Goal: Transaction & Acquisition: Purchase product/service

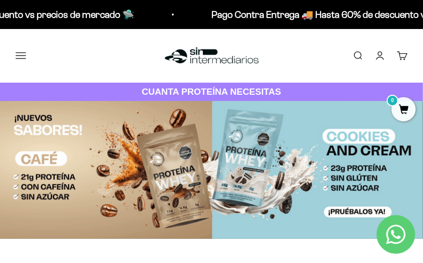
click at [23, 50] on button "Menú" at bounding box center [20, 55] width 11 height 11
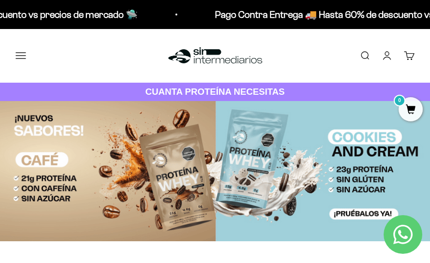
click at [0, 0] on span at bounding box center [0, 0] width 0 height 0
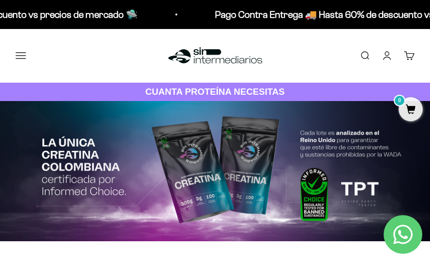
click at [0, 0] on div at bounding box center [0, 0] width 0 height 0
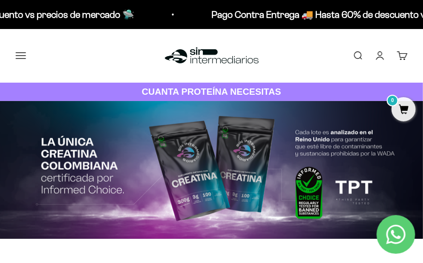
click at [379, 59] on link "Iniciar sesión" at bounding box center [380, 55] width 11 height 11
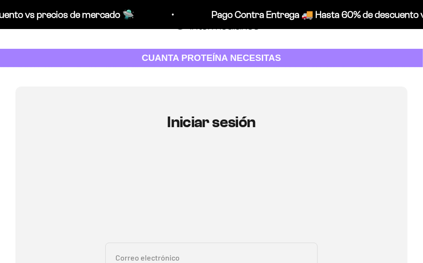
scroll to position [105, 0]
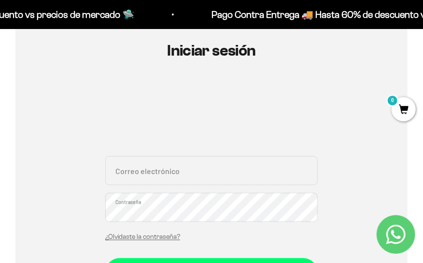
type input "[EMAIL_ADDRESS][DOMAIN_NAME]"
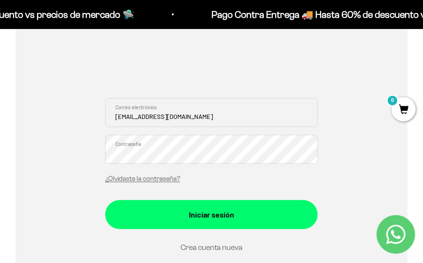
scroll to position [211, 0]
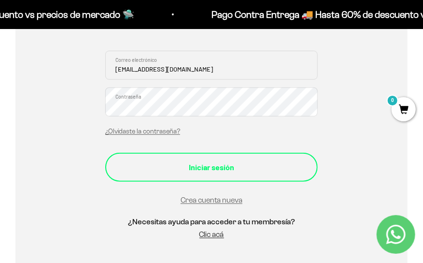
click at [175, 171] on div "Iniciar sesión" at bounding box center [212, 167] width 174 height 13
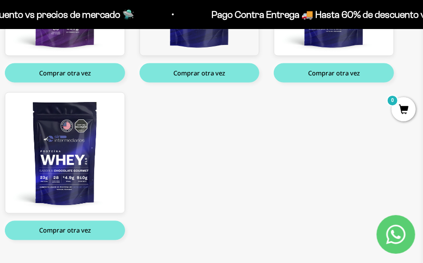
scroll to position [369, 0]
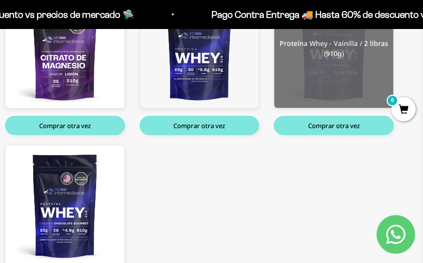
click at [326, 87] on img at bounding box center [334, 48] width 119 height 120
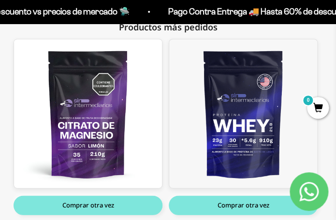
scroll to position [413, 0]
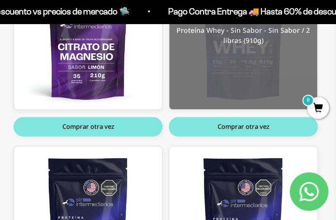
click at [236, 77] on img at bounding box center [243, 35] width 148 height 149
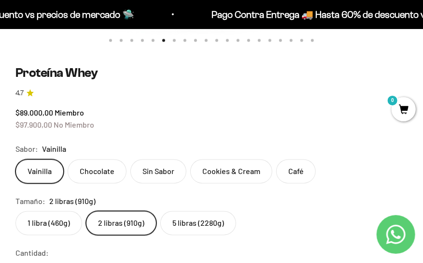
scroll to position [474, 0]
click at [170, 180] on label "Sin Sabor" at bounding box center [159, 172] width 56 height 24
click at [15, 160] on input "Sin Sabor" at bounding box center [15, 160] width 0 height 0
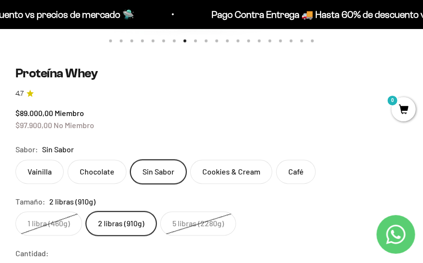
click at [40, 171] on label "Vainilla" at bounding box center [39, 172] width 48 height 24
click at [15, 160] on input "Vainilla" at bounding box center [15, 160] width 0 height 0
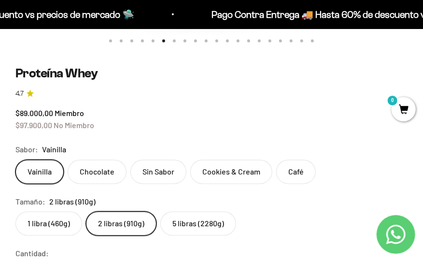
click at [153, 175] on label "Sin Sabor" at bounding box center [159, 172] width 56 height 24
click at [15, 160] on input "Sin Sabor" at bounding box center [15, 160] width 0 height 0
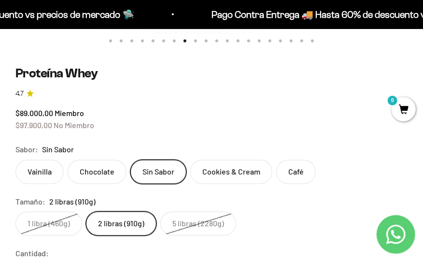
click at [57, 175] on label "Vainilla" at bounding box center [39, 172] width 48 height 24
click at [15, 160] on input "Vainilla" at bounding box center [15, 160] width 0 height 0
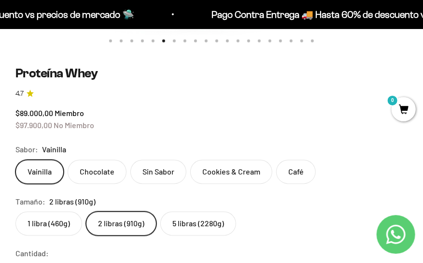
click at [150, 171] on label "Sin Sabor" at bounding box center [159, 172] width 56 height 24
click at [15, 160] on input "Sin Sabor" at bounding box center [15, 160] width 0 height 0
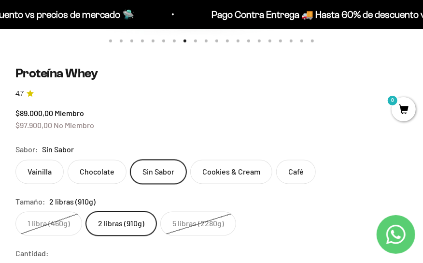
click at [62, 175] on label "Vainilla" at bounding box center [39, 172] width 48 height 24
click at [15, 160] on input "Vainilla" at bounding box center [15, 160] width 0 height 0
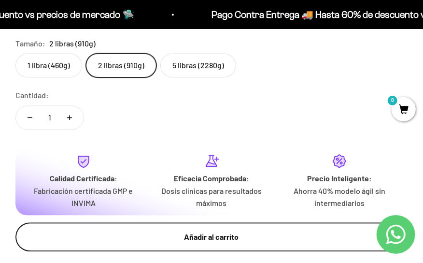
click at [184, 237] on div "Añadir al carrito" at bounding box center [212, 237] width 354 height 13
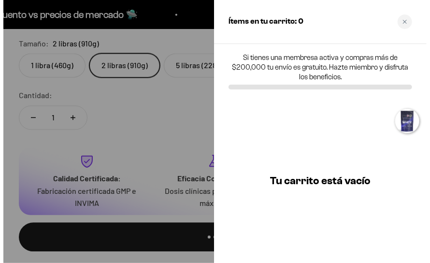
scroll to position [0, 2156]
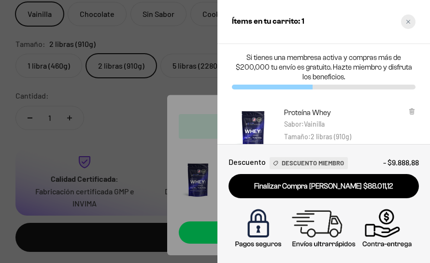
click at [409, 21] on icon "Close cart" at bounding box center [409, 22] width 4 height 4
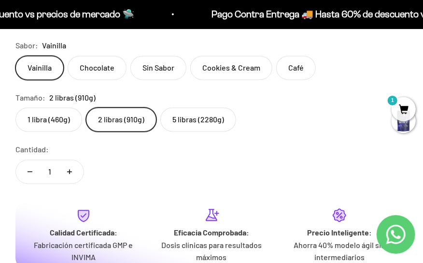
scroll to position [527, 0]
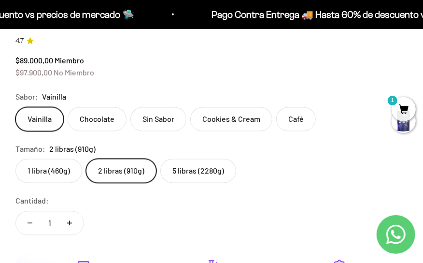
click at [151, 124] on label "Sin Sabor" at bounding box center [159, 119] width 56 height 24
click at [15, 107] on input "Sin Sabor" at bounding box center [15, 107] width 0 height 0
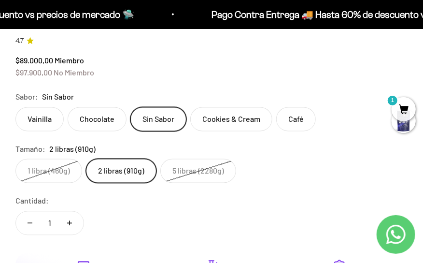
click at [77, 213] on button "Aumentar cantidad" at bounding box center [70, 223] width 28 height 23
type input "2"
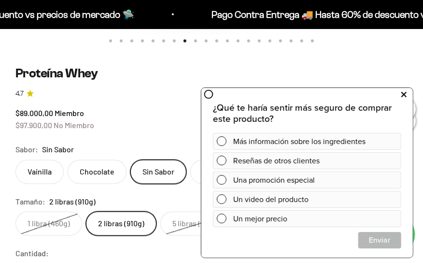
click at [405, 93] on icon at bounding box center [404, 94] width 5 height 13
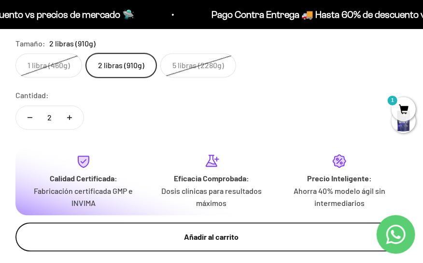
click at [152, 227] on button "Añadir al carrito" at bounding box center [211, 236] width 392 height 29
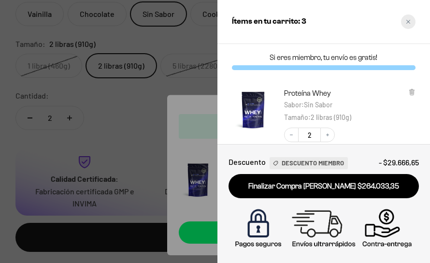
click at [408, 22] on icon "Close cart" at bounding box center [408, 21] width 5 height 5
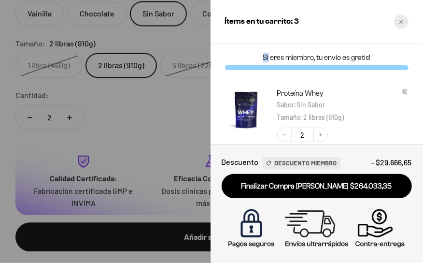
click at [408, 22] on div "Ítems en tu carrito: 3" at bounding box center [317, 22] width 213 height 44
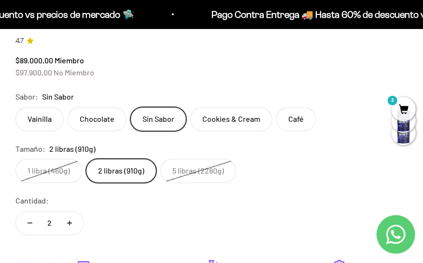
click at [399, 104] on span "3" at bounding box center [404, 109] width 24 height 24
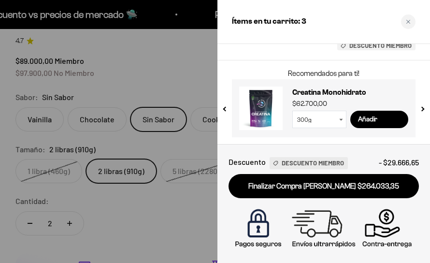
click at [333, 118] on select "300g 100g" at bounding box center [319, 119] width 54 height 17
click at [407, 23] on icon "Close cart" at bounding box center [408, 21] width 5 height 5
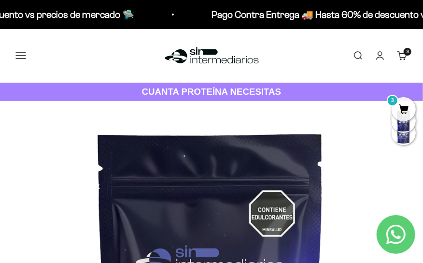
click at [20, 57] on button "Menú" at bounding box center [20, 55] width 11 height 11
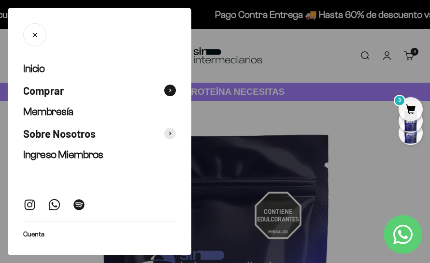
click at [169, 88] on icon at bounding box center [170, 90] width 2 height 4
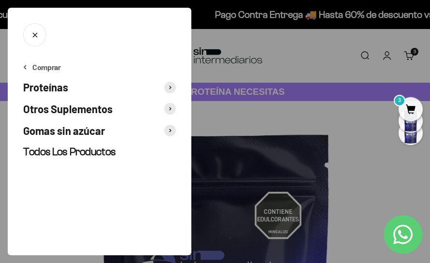
click at [167, 86] on span at bounding box center [170, 88] width 12 height 12
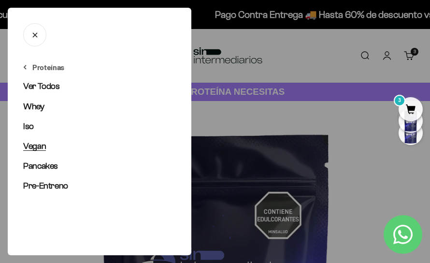
click at [43, 147] on span "Vegan" at bounding box center [34, 146] width 23 height 10
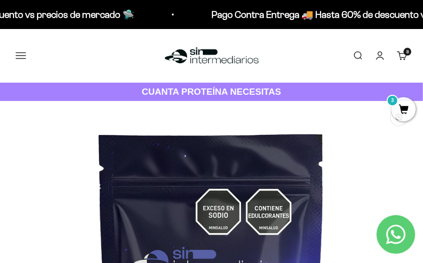
click at [25, 56] on button "Menú" at bounding box center [20, 55] width 11 height 11
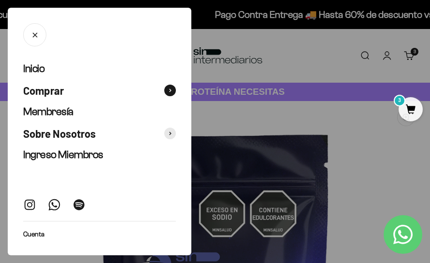
click at [157, 87] on button "Comprar" at bounding box center [99, 91] width 153 height 14
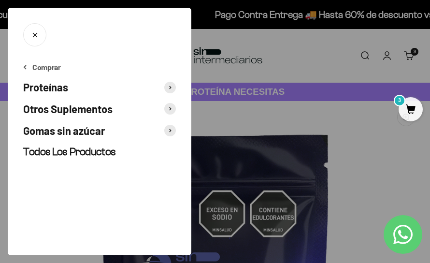
click at [167, 92] on span at bounding box center [170, 88] width 12 height 12
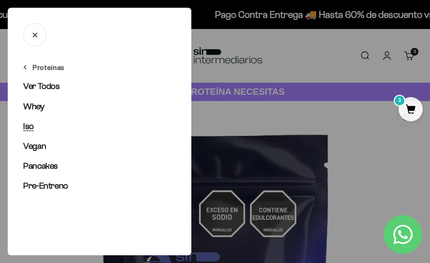
click at [29, 127] on span "Iso" at bounding box center [28, 126] width 11 height 10
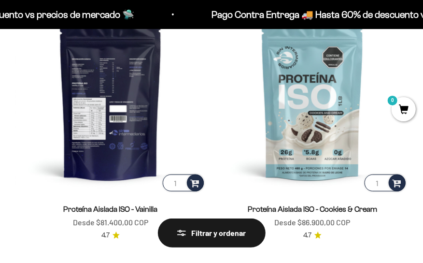
scroll to position [158, 0]
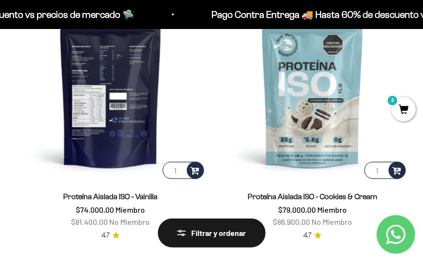
click at [121, 112] on img at bounding box center [110, 85] width 190 height 190
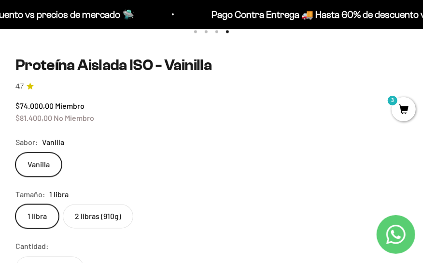
scroll to position [527, 0]
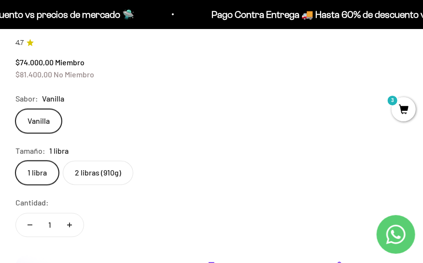
click at [98, 172] on label "2 libras (910g)" at bounding box center [98, 173] width 71 height 24
click at [15, 161] on input "2 libras (910g)" at bounding box center [15, 160] width 0 height 0
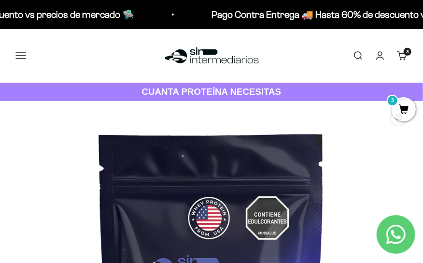
click at [24, 61] on button "Menú" at bounding box center [20, 55] width 11 height 11
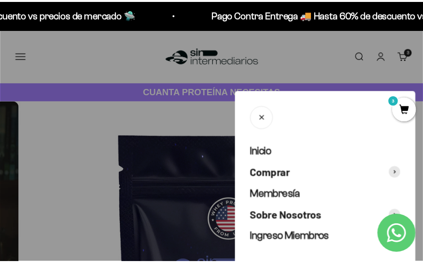
scroll to position [0, 1293]
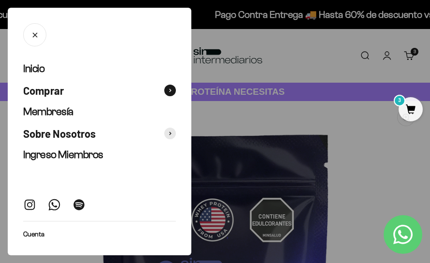
click at [145, 92] on button "Comprar" at bounding box center [99, 91] width 153 height 14
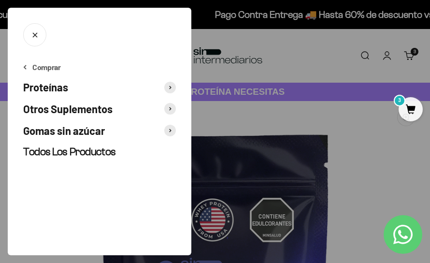
click at [167, 88] on span at bounding box center [170, 88] width 12 height 12
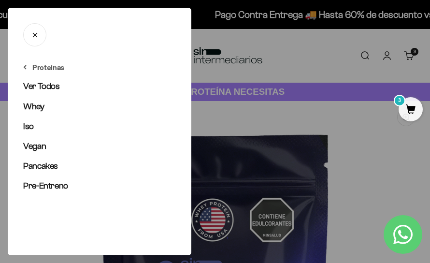
click at [33, 35] on icon "Cerrar" at bounding box center [34, 34] width 9 height 9
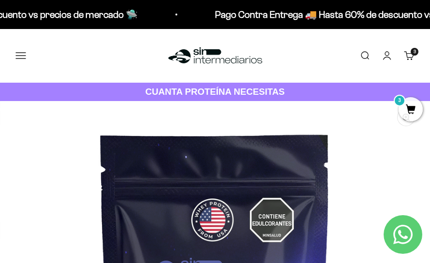
scroll to position [0, 1274]
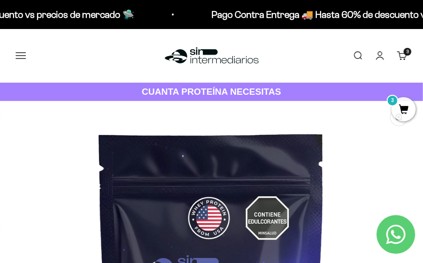
click at [26, 57] on button "Menú" at bounding box center [20, 55] width 11 height 11
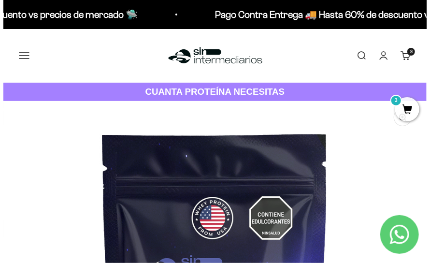
scroll to position [0, 1293]
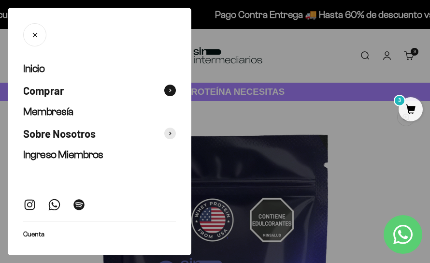
click at [168, 95] on span at bounding box center [170, 91] width 12 height 12
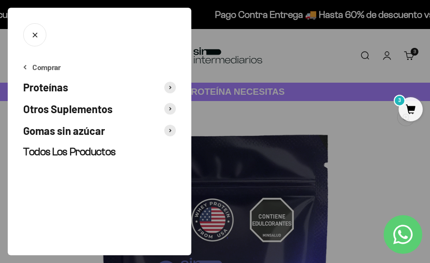
click at [168, 108] on span at bounding box center [170, 109] width 12 height 12
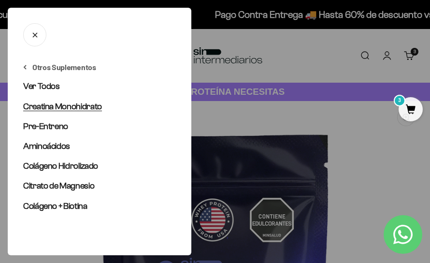
click at [87, 107] on span "Creatina Monohidrato" at bounding box center [62, 107] width 79 height 10
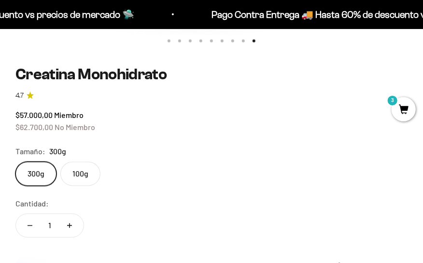
scroll to position [0, 3397]
click at [82, 180] on label "100g" at bounding box center [80, 174] width 40 height 24
click at [15, 162] on input "100g" at bounding box center [15, 161] width 0 height 0
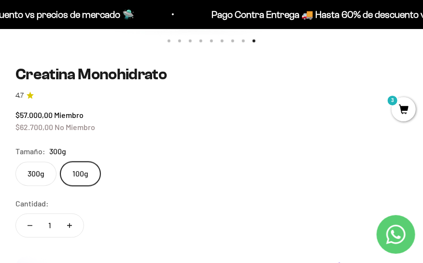
scroll to position [0, 2547]
click at [48, 173] on label "300g" at bounding box center [35, 174] width 41 height 24
click at [15, 162] on input "300g" at bounding box center [15, 161] width 0 height 0
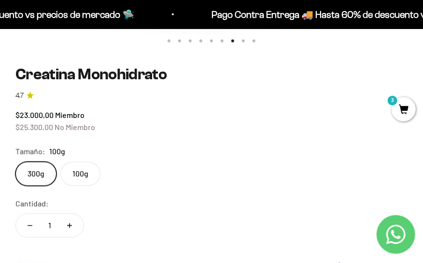
scroll to position [0, 3397]
click at [75, 224] on button "Aumentar cantidad" at bounding box center [70, 225] width 28 height 23
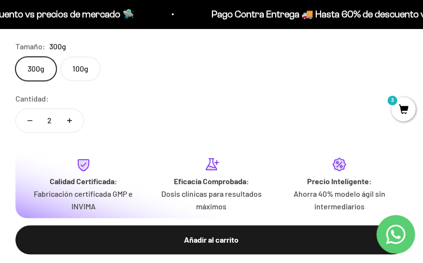
scroll to position [580, 0]
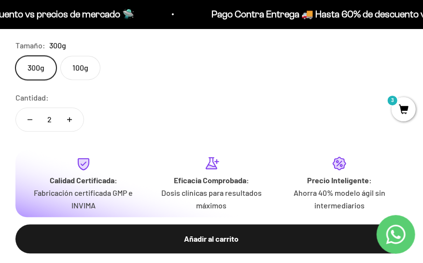
click at [74, 123] on button "Aumentar cantidad" at bounding box center [70, 119] width 28 height 23
type input "3"
click at [173, 235] on div "Añadir al carrito" at bounding box center [212, 239] width 354 height 13
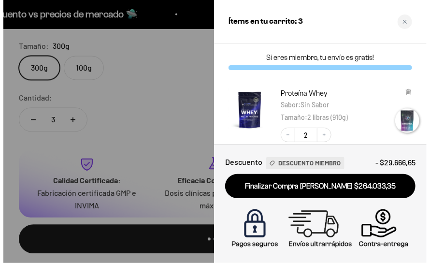
scroll to position [0, 3449]
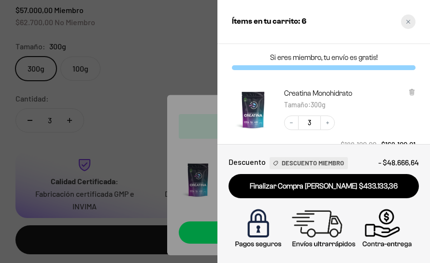
click at [407, 27] on div "Close cart" at bounding box center [408, 22] width 15 height 15
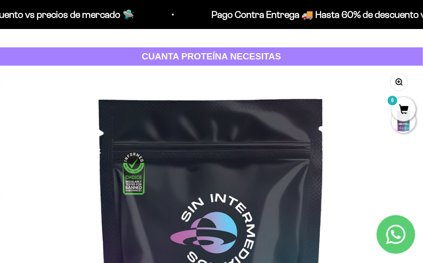
scroll to position [0, 0]
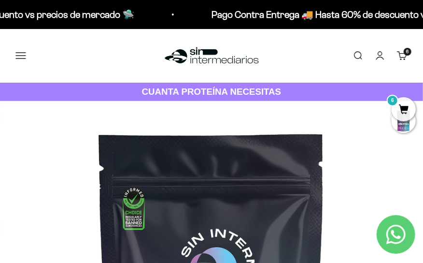
click at [23, 55] on button "Menú" at bounding box center [20, 55] width 11 height 11
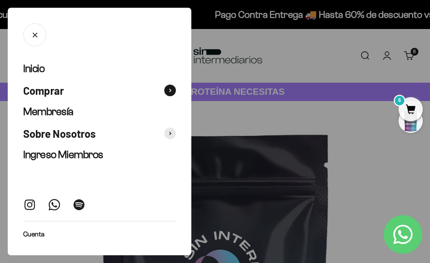
click at [158, 93] on button "Comprar" at bounding box center [99, 91] width 153 height 14
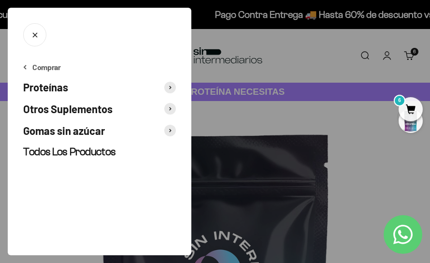
click at [174, 87] on span at bounding box center [170, 88] width 12 height 12
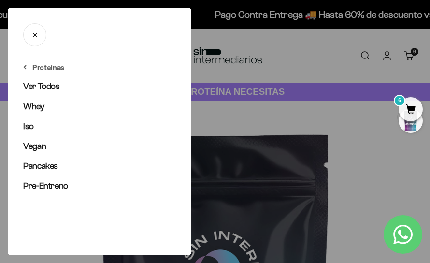
click at [34, 30] on icon "Cerrar" at bounding box center [34, 34] width 9 height 9
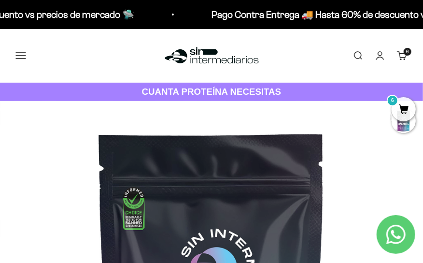
scroll to position [0, 3397]
drag, startPoint x: 27, startPoint y: 67, endPoint x: 19, endPoint y: 56, distance: 12.9
click at [25, 67] on div "Menú [GEOGRAPHIC_DATA] Inicio Comprar Proteínas Ver Todos Whey Iso Vegan Pancak…" at bounding box center [211, 56] width 423 height 54
click at [19, 55] on button "Menú" at bounding box center [20, 55] width 11 height 11
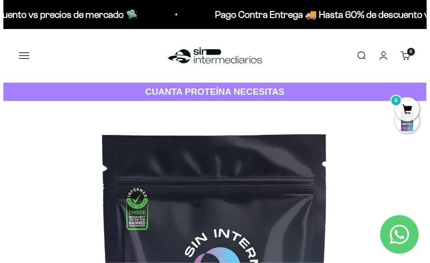
scroll to position [0, 3449]
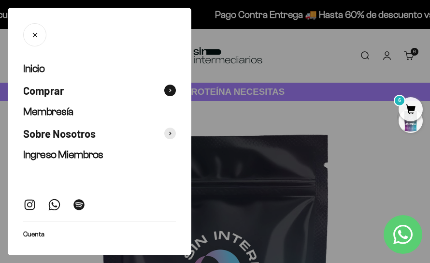
click at [165, 89] on span at bounding box center [170, 91] width 12 height 12
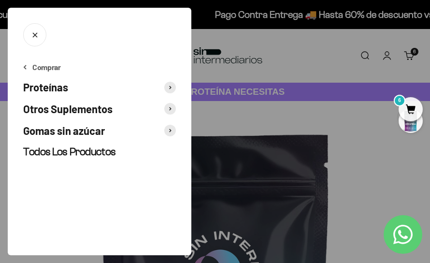
click at [166, 108] on span at bounding box center [170, 109] width 12 height 12
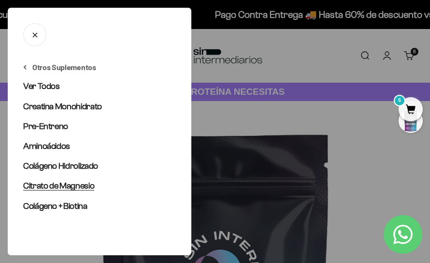
click at [59, 188] on span "Citrato de Magnesio" at bounding box center [58, 186] width 71 height 10
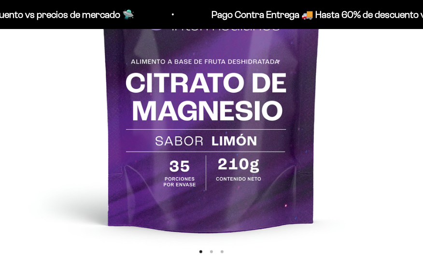
scroll to position [421, 0]
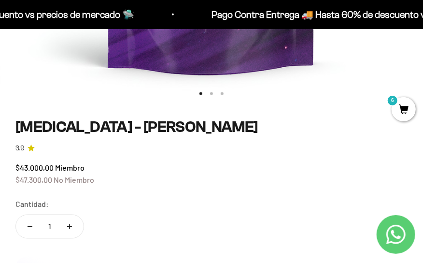
click at [71, 233] on button "Aumentar cantidad" at bounding box center [70, 226] width 28 height 23
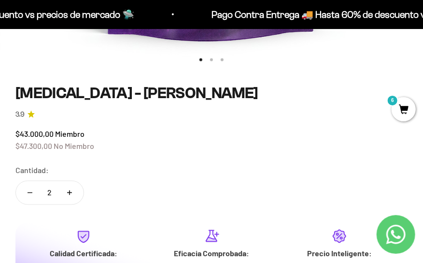
scroll to position [474, 0]
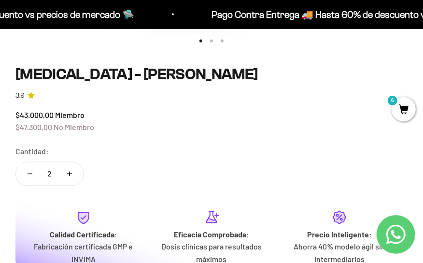
click at [71, 180] on button "Aumentar cantidad" at bounding box center [70, 173] width 28 height 23
click at [28, 178] on button "Reducir cantidad" at bounding box center [30, 173] width 28 height 23
type input "2"
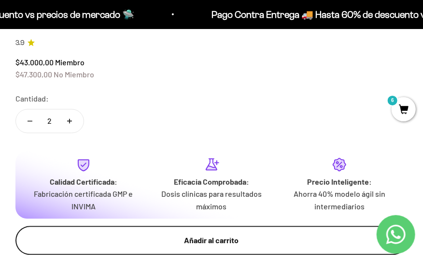
click at [177, 226] on button "Añadir al carrito" at bounding box center [211, 240] width 392 height 29
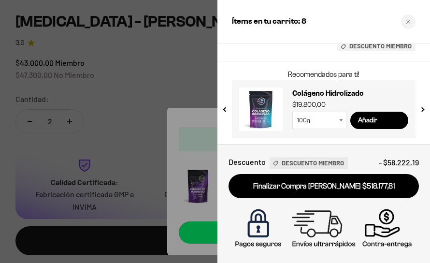
scroll to position [434, 0]
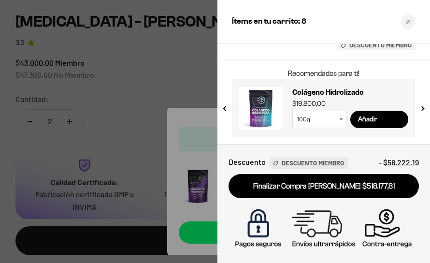
click at [174, 73] on div at bounding box center [215, 131] width 430 height 263
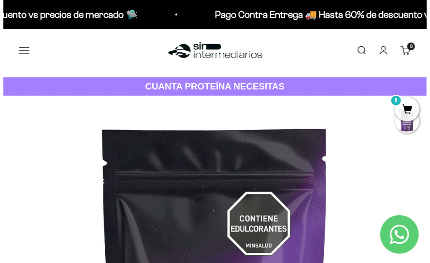
scroll to position [0, 0]
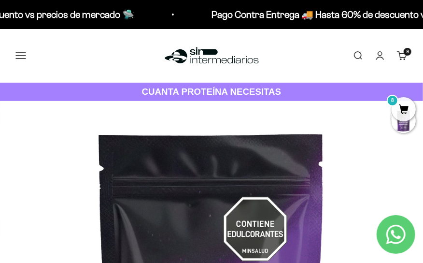
click at [22, 58] on button "Menú" at bounding box center [20, 55] width 11 height 11
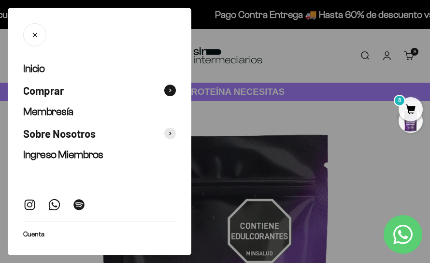
click at [174, 88] on span at bounding box center [170, 91] width 12 height 12
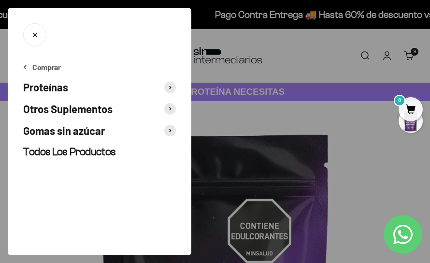
click at [166, 130] on span at bounding box center [170, 131] width 12 height 12
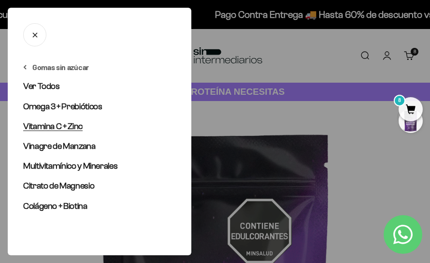
click at [67, 121] on span "Vitamina C + Zinc" at bounding box center [52, 126] width 59 height 10
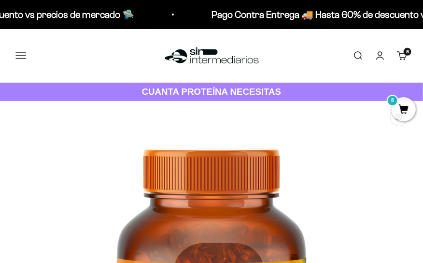
click at [21, 61] on button "Menú" at bounding box center [20, 55] width 11 height 11
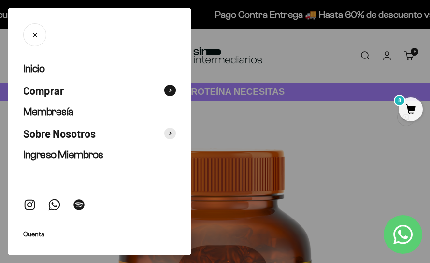
click at [166, 88] on span at bounding box center [170, 91] width 12 height 12
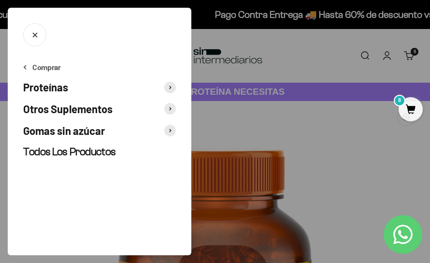
click at [172, 129] on span at bounding box center [170, 131] width 12 height 12
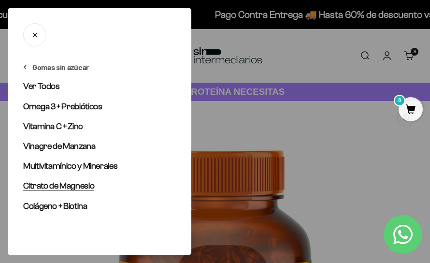
click at [81, 192] on link "Citrato de Magnesio" at bounding box center [99, 186] width 153 height 12
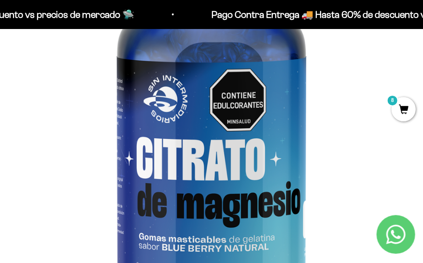
scroll to position [263, 0]
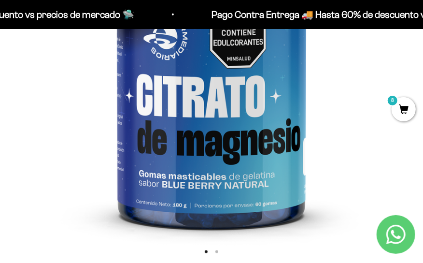
click at [256, 170] on img at bounding box center [211, 49] width 423 height 423
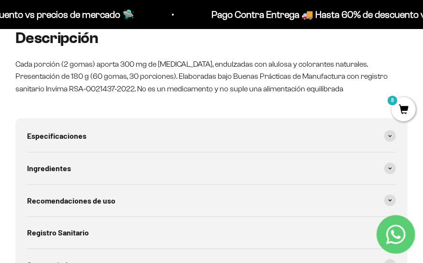
scroll to position [843, 0]
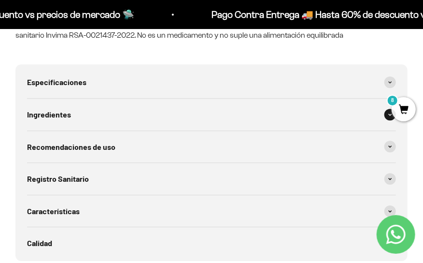
click at [92, 122] on div "Ingredientes" at bounding box center [211, 115] width 369 height 32
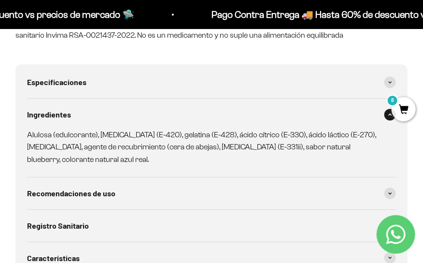
click at [42, 134] on p "Alulosa (edulcorante), [MEDICAL_DATA] (E-420), gelatina (E-428), ácido cítrico …" at bounding box center [206, 147] width 358 height 37
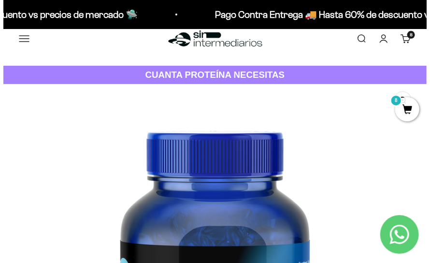
scroll to position [0, 0]
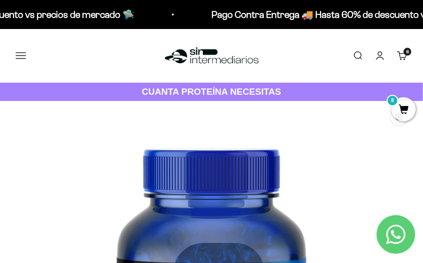
click at [404, 58] on link "Carrito 8 artículos 8" at bounding box center [402, 55] width 11 height 11
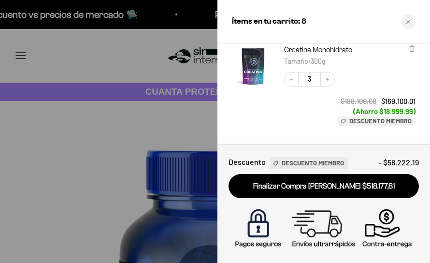
scroll to position [158, 0]
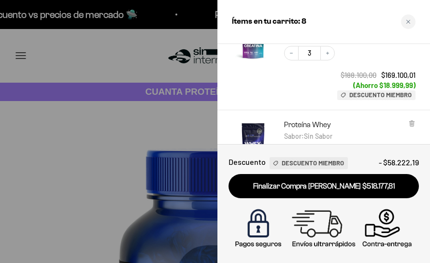
click at [334, 87] on div "$188.100,00 $169.100,01 (Ahorro $18.999,99) Descuento Miembro" at bounding box center [375, 85] width 82 height 30
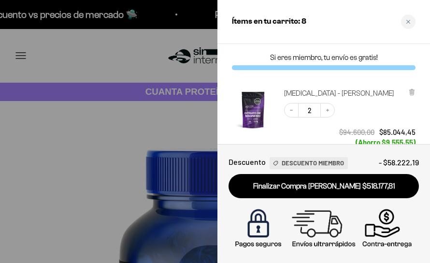
scroll to position [0, 0]
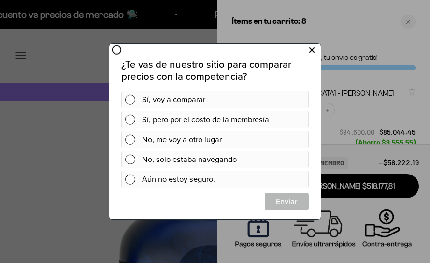
click at [314, 52] on icon at bounding box center [311, 50] width 5 height 13
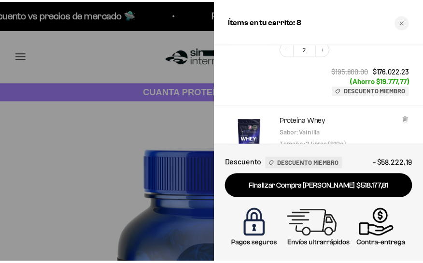
scroll to position [65, 0]
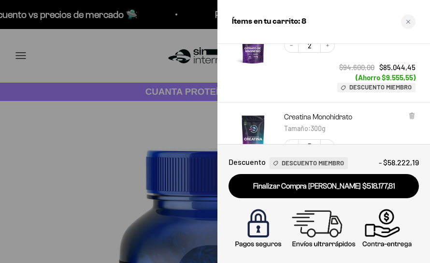
click at [56, 134] on div at bounding box center [215, 131] width 430 height 263
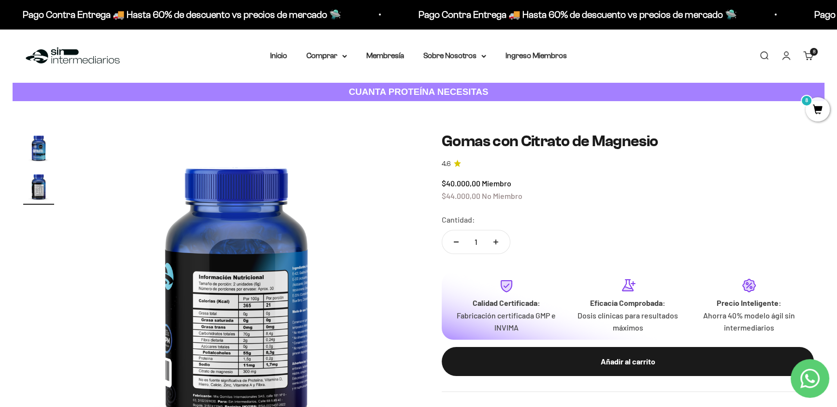
scroll to position [0, 329]
click at [328, 59] on summary "Comprar" at bounding box center [326, 55] width 41 height 13
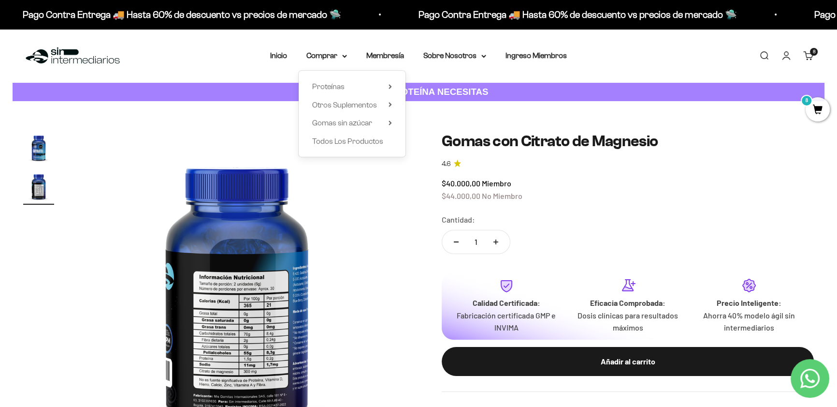
click at [393, 101] on div "Proteínas Ver Todos Whey Iso Vegan" at bounding box center [352, 114] width 107 height 86
click at [390, 103] on icon at bounding box center [390, 104] width 2 height 4
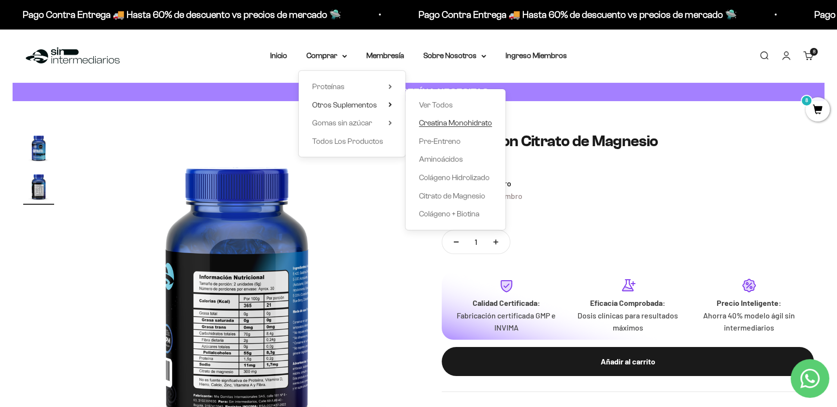
click at [423, 124] on span "Creatina Monohidrato" at bounding box center [455, 122] width 73 height 8
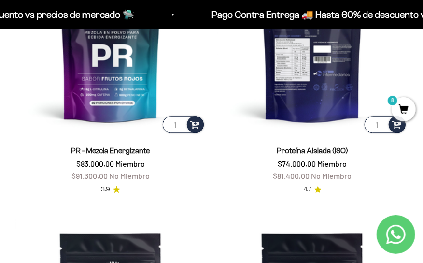
scroll to position [692, 0]
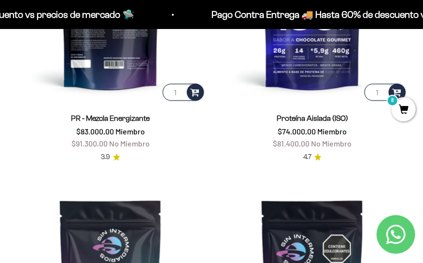
click at [126, 70] on img at bounding box center [110, 7] width 190 height 190
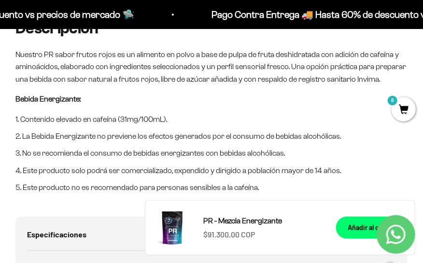
scroll to position [843, 0]
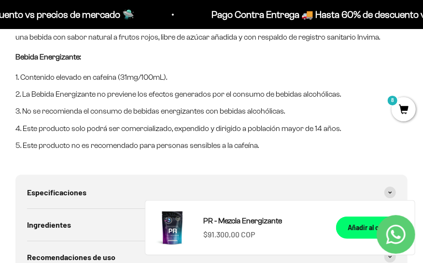
click at [219, 158] on div "Descripción Nuestro PR sabor frutos rojos es un alimento en polvo a base de pul…" at bounding box center [211, 174] width 392 height 393
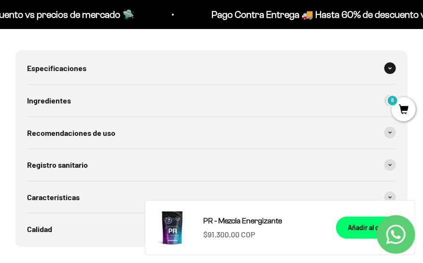
scroll to position [949, 0]
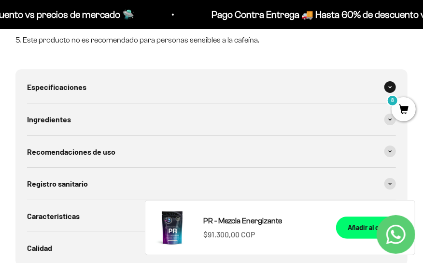
click at [97, 89] on div "Especificaciones" at bounding box center [211, 87] width 369 height 32
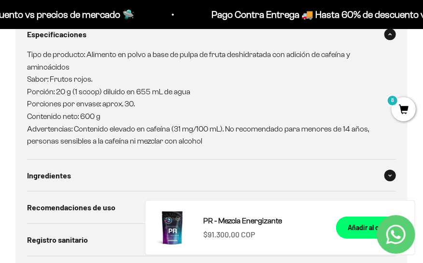
click at [142, 173] on div "Ingredientes" at bounding box center [211, 176] width 369 height 32
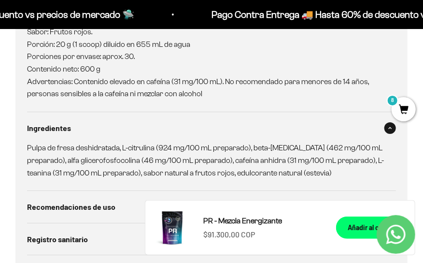
scroll to position [1107, 0]
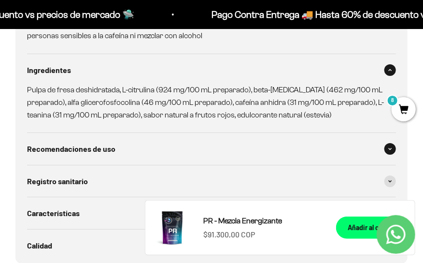
click at [116, 111] on div "Especificaciones Tipo de producto: Alimento en polvo a base de pulpa de fruta d…" at bounding box center [211, 87] width 392 height 352
click at [141, 144] on div "Recomendaciones de uso" at bounding box center [211, 149] width 369 height 32
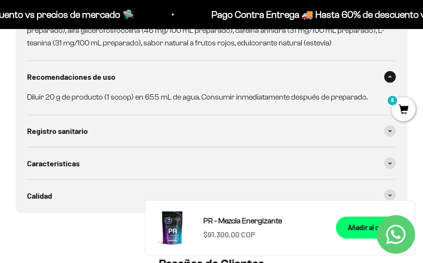
scroll to position [1160, 0]
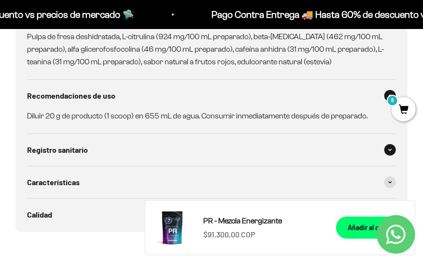
click at [165, 144] on div "Registro sanitario" at bounding box center [211, 150] width 369 height 32
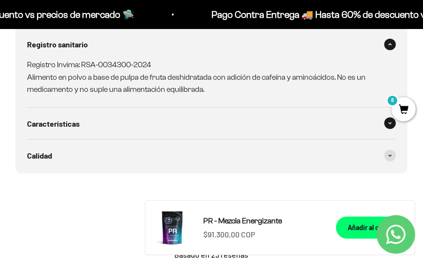
click at [69, 119] on span "Características" at bounding box center [53, 123] width 53 height 13
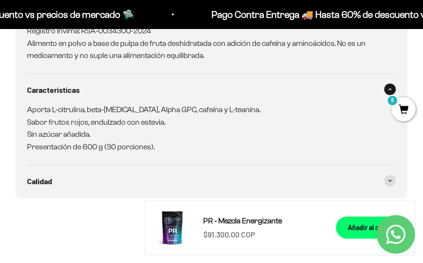
scroll to position [1318, 0]
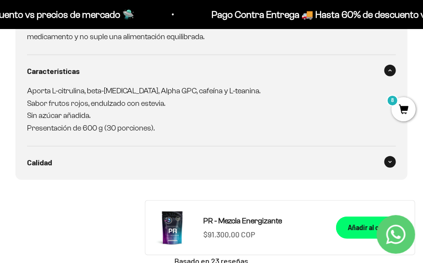
click at [98, 160] on div "Calidad" at bounding box center [211, 162] width 369 height 32
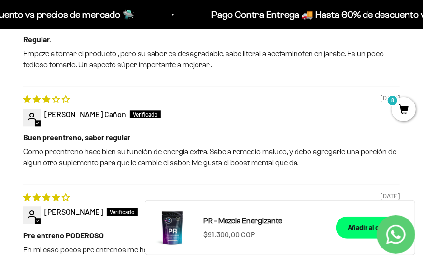
scroll to position [1845, 0]
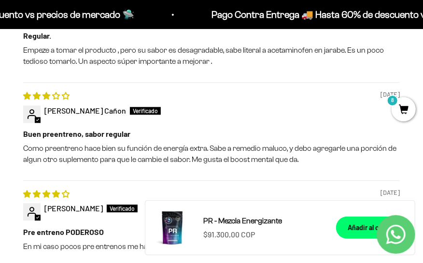
click at [91, 169] on div "09/02/2025 Natanael Cañon Buen preentreno, sabor regular Como preentreno hace b…" at bounding box center [211, 131] width 377 height 98
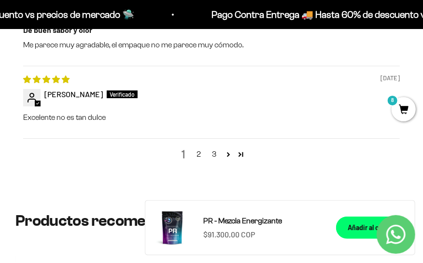
scroll to position [2162, 0]
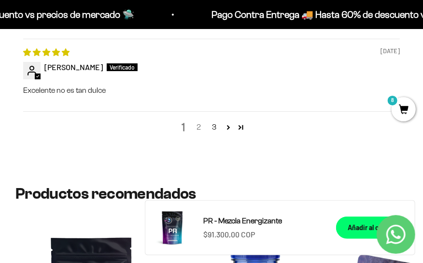
click at [197, 126] on link "2" at bounding box center [198, 127] width 15 height 12
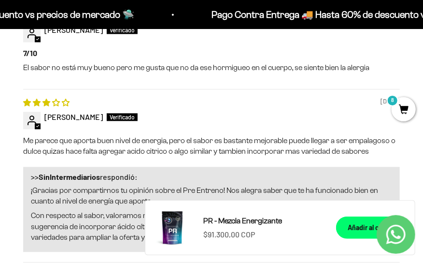
scroll to position [0, 0]
click at [201, 119] on div "Jefferson Ramirez" at bounding box center [211, 117] width 377 height 11
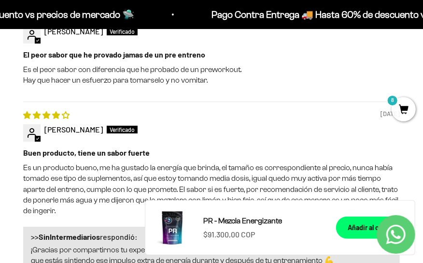
scroll to position [2250, 0]
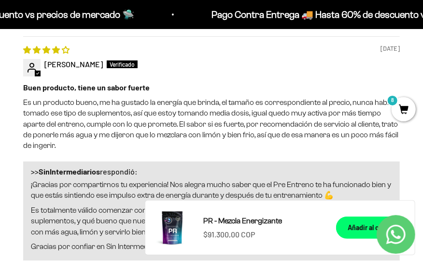
click at [174, 162] on div ">> SinIntermediarios respondió: ¡Gracias por compartirnos tu experiencia! Nos a…" at bounding box center [211, 211] width 377 height 100
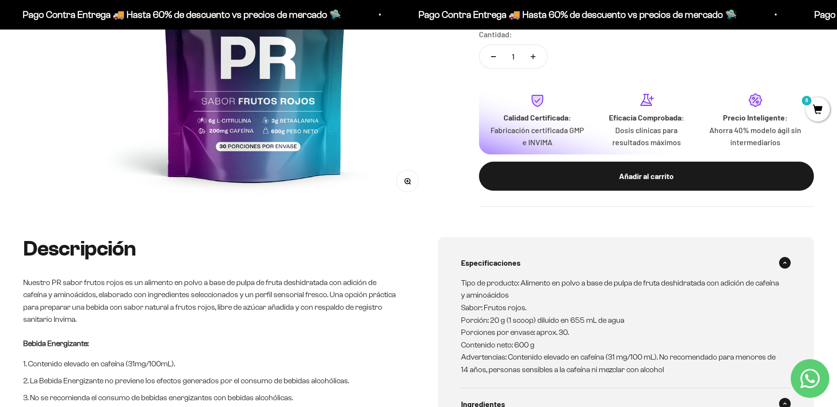
scroll to position [87, 0]
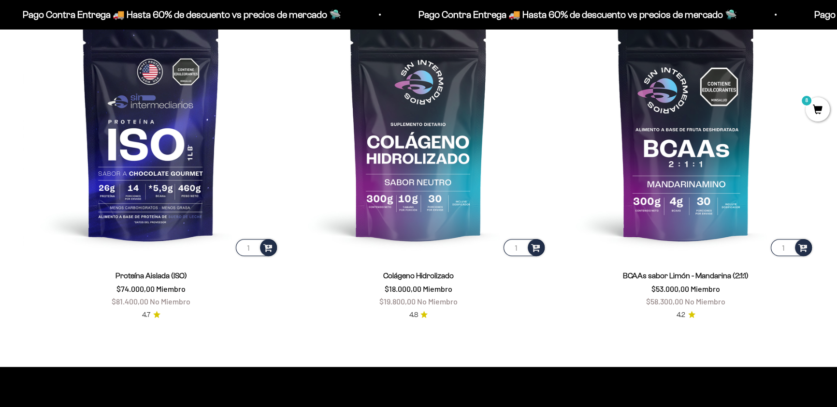
scroll to position [842, 0]
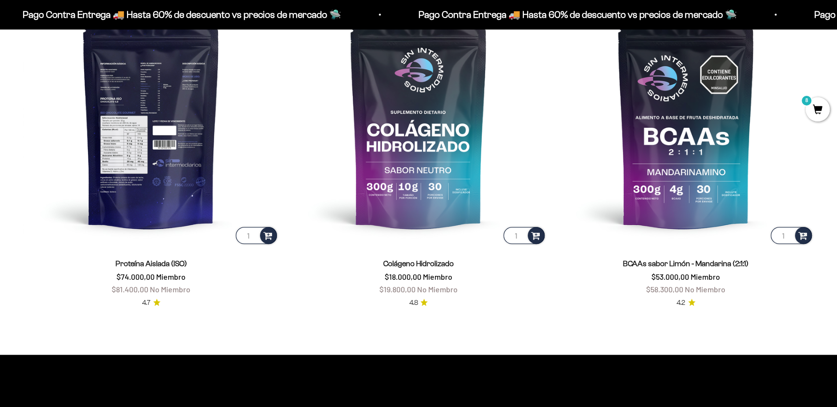
click at [150, 130] on img at bounding box center [151, 118] width 256 height 256
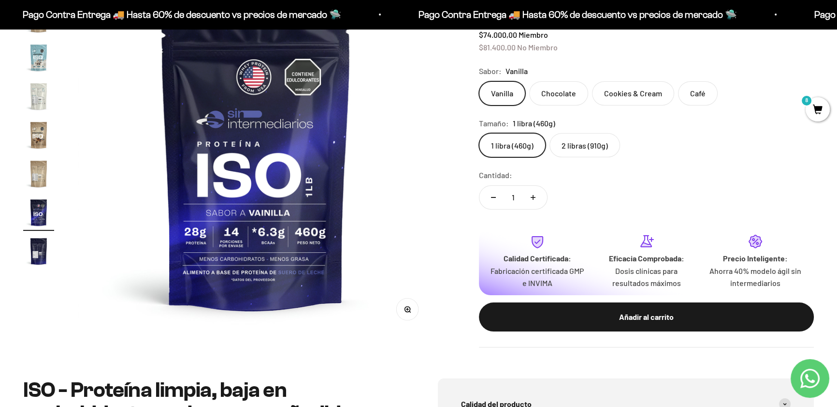
scroll to position [211, 0]
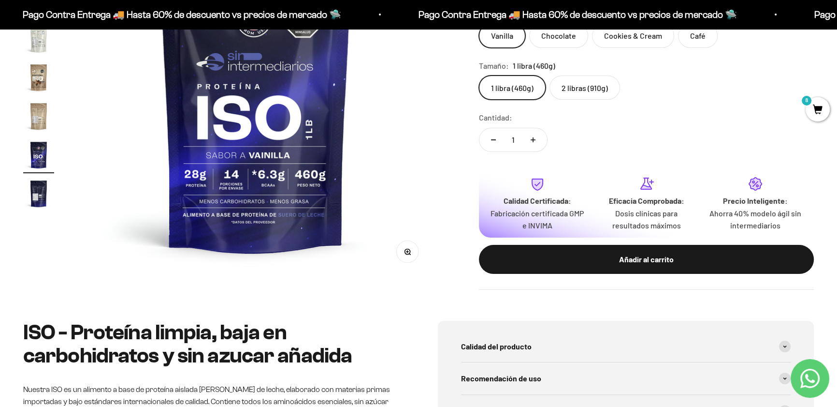
click at [41, 186] on img "Ir al artículo 17" at bounding box center [38, 193] width 31 height 31
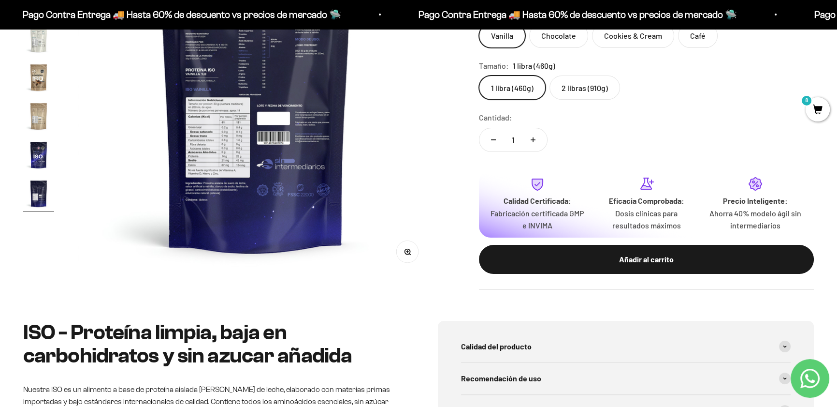
scroll to position [158, 0]
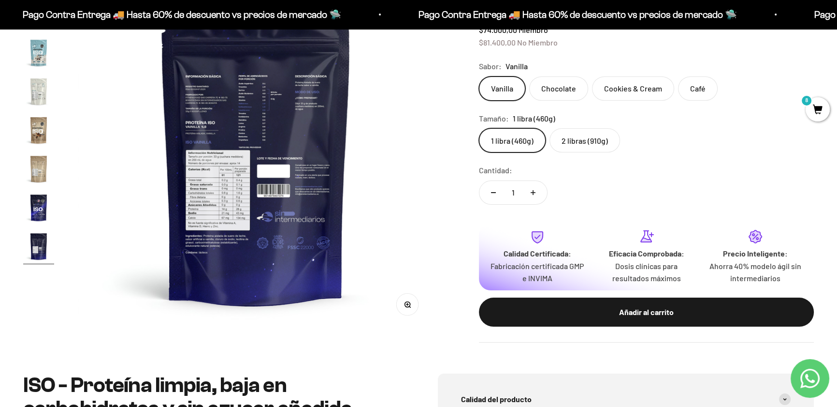
click at [206, 191] on img at bounding box center [255, 151] width 355 height 355
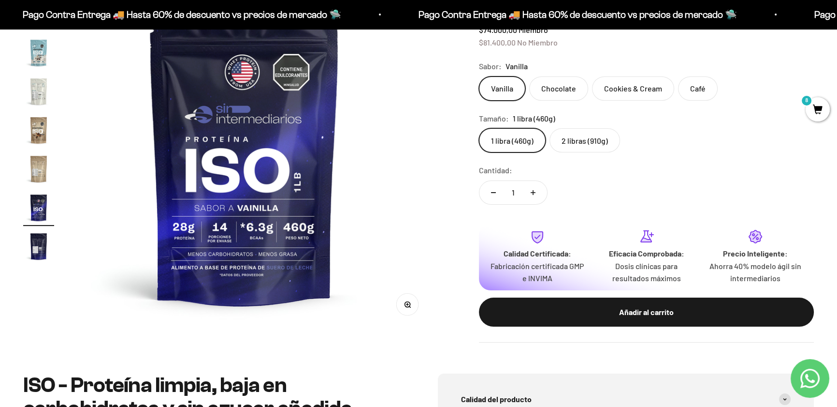
scroll to position [0, 5502]
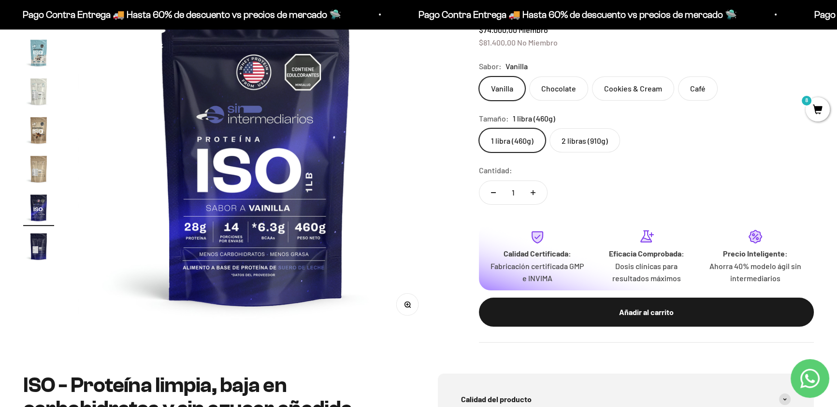
click at [39, 238] on img "Ir al artículo 17" at bounding box center [38, 246] width 31 height 31
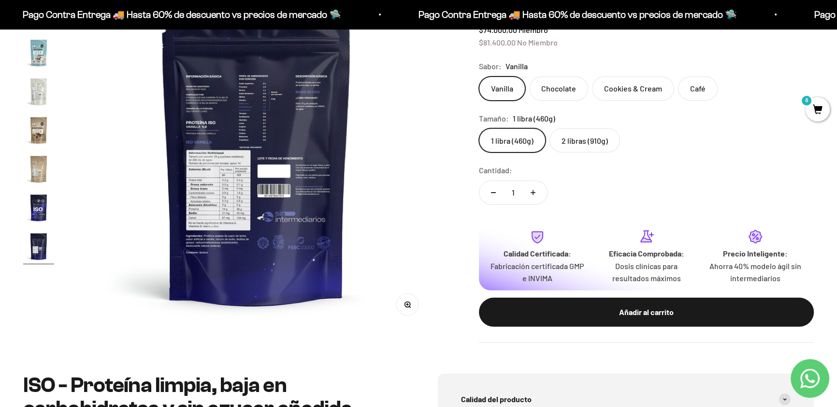
scroll to position [0, 5869]
click at [407, 304] on icon "button" at bounding box center [407, 304] width 2 height 2
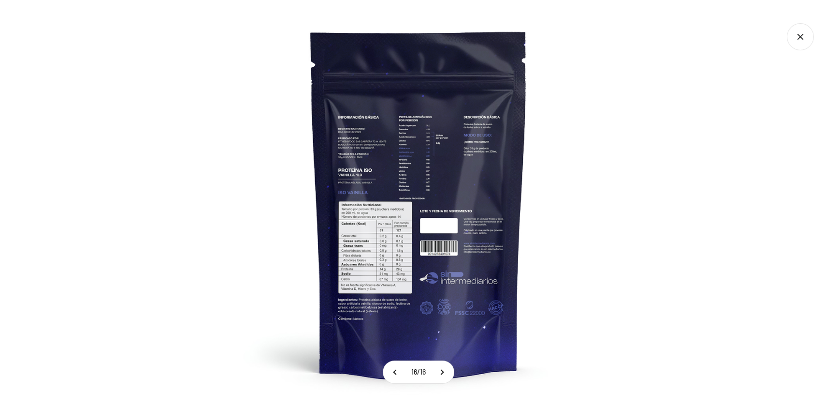
click at [372, 255] on img at bounding box center [419, 203] width 407 height 407
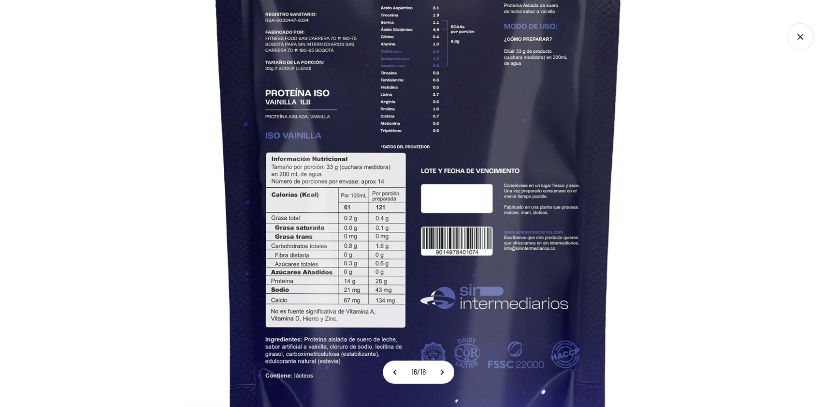
click at [796, 36] on icon "Cerrar galería" at bounding box center [800, 36] width 27 height 27
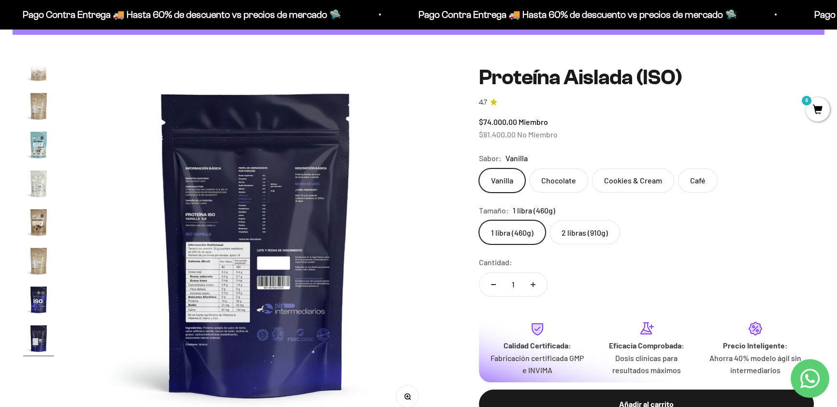
scroll to position [0, 0]
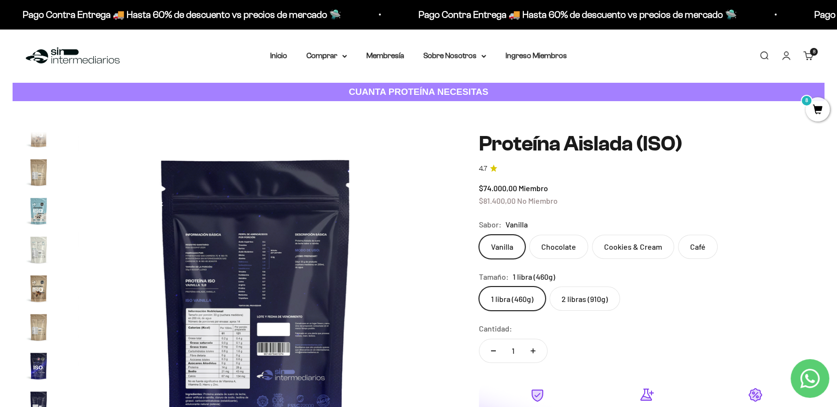
click at [563, 296] on label "2 libras (910g)" at bounding box center [585, 298] width 71 height 24
click at [479, 286] on input "2 libras (910g)" at bounding box center [479, 286] width 0 height 0
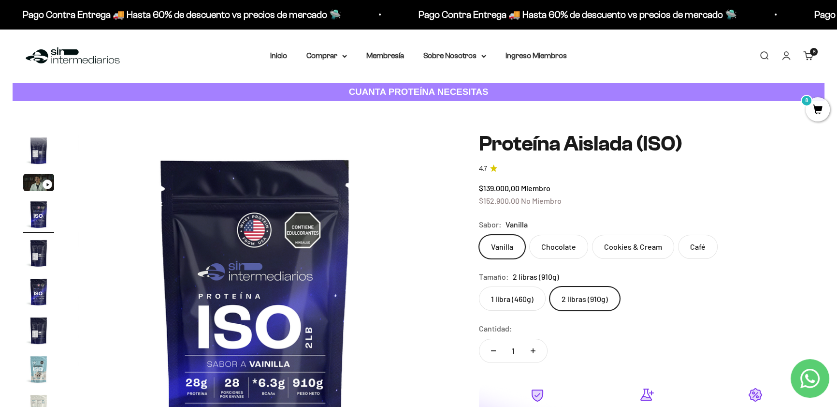
scroll to position [53, 0]
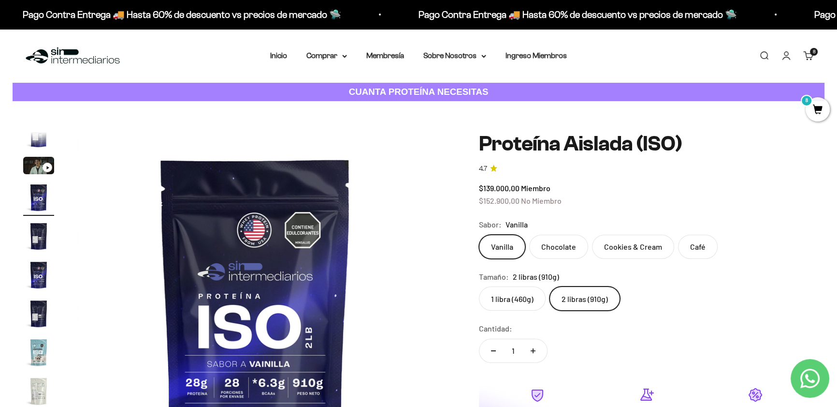
click at [41, 308] on img "Ir al artículo 7" at bounding box center [38, 313] width 31 height 31
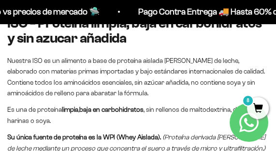
scroll to position [685, 0]
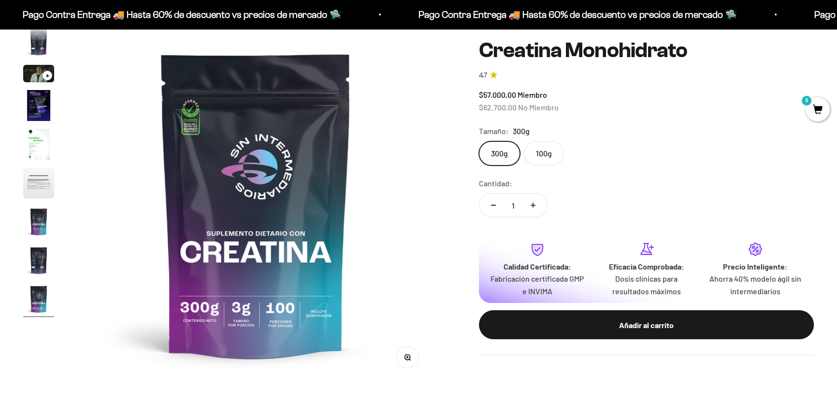
scroll to position [0, 2934]
click at [31, 183] on img "Ir al artículo 6" at bounding box center [38, 182] width 31 height 31
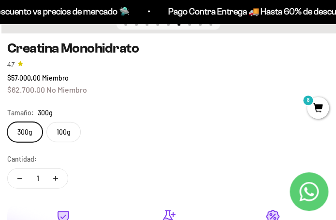
scroll to position [421, 0]
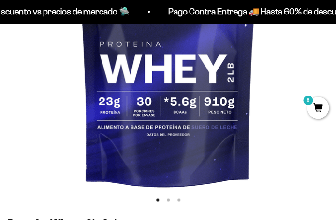
scroll to position [263, 0]
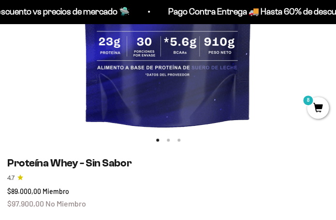
click at [167, 142] on button "Ir al artículo 2" at bounding box center [168, 140] width 3 height 3
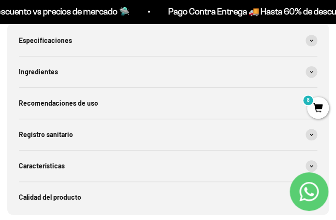
scroll to position [949, 0]
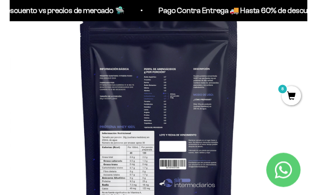
scroll to position [0, 367]
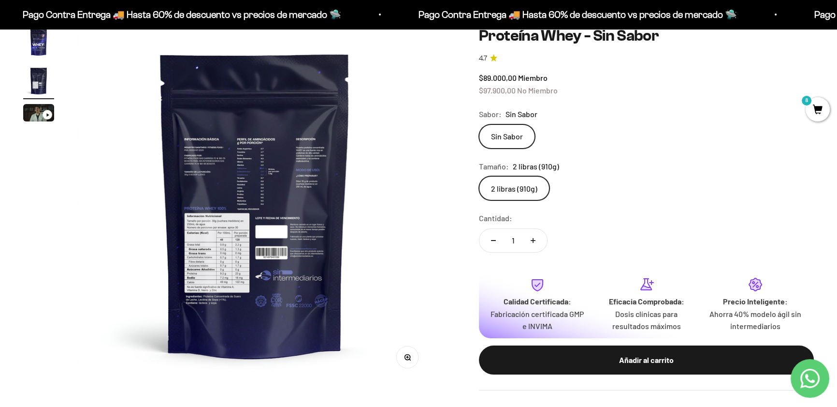
click at [335, 220] on icon "button" at bounding box center [407, 356] width 7 height 7
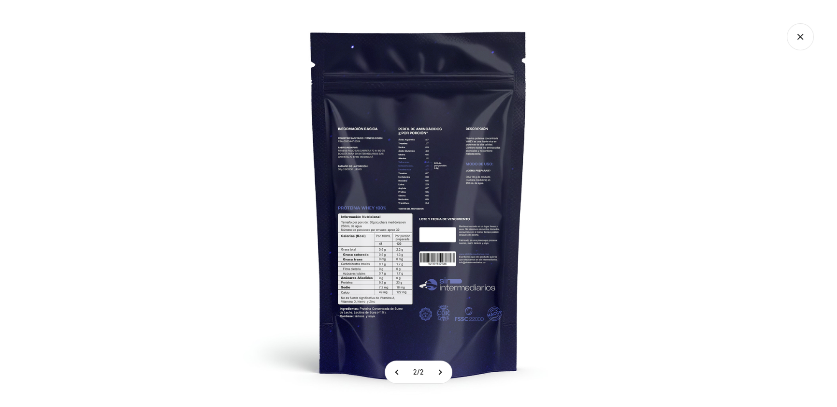
click at [335, 220] on img at bounding box center [419, 203] width 407 height 407
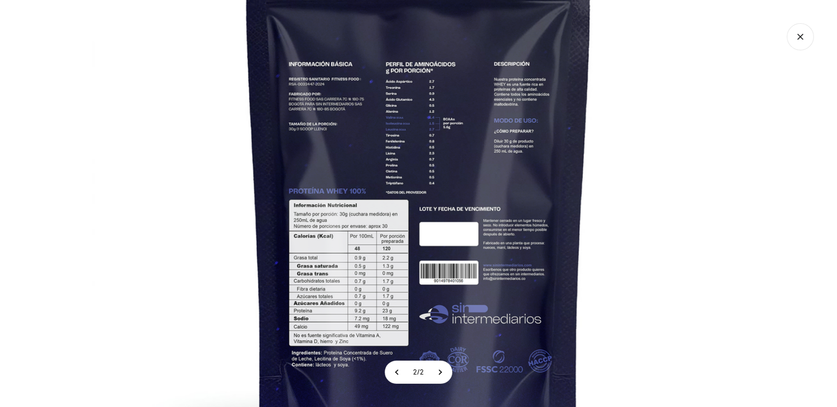
click at [335, 37] on icon "Cerrar galería" at bounding box center [800, 36] width 27 height 27
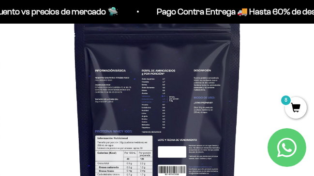
scroll to position [0, 314]
